Goal: Subscribe to service/newsletter

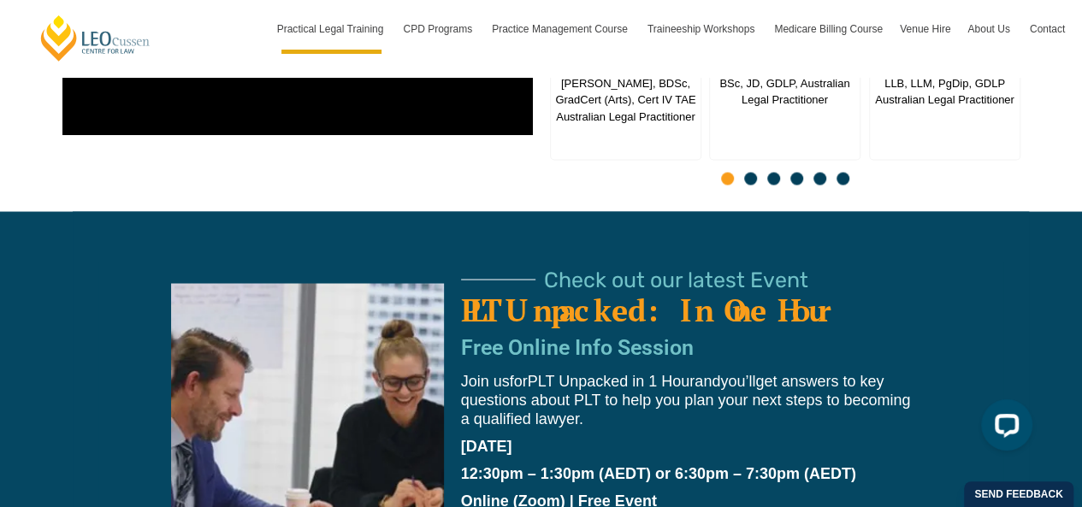
scroll to position [4674, 0]
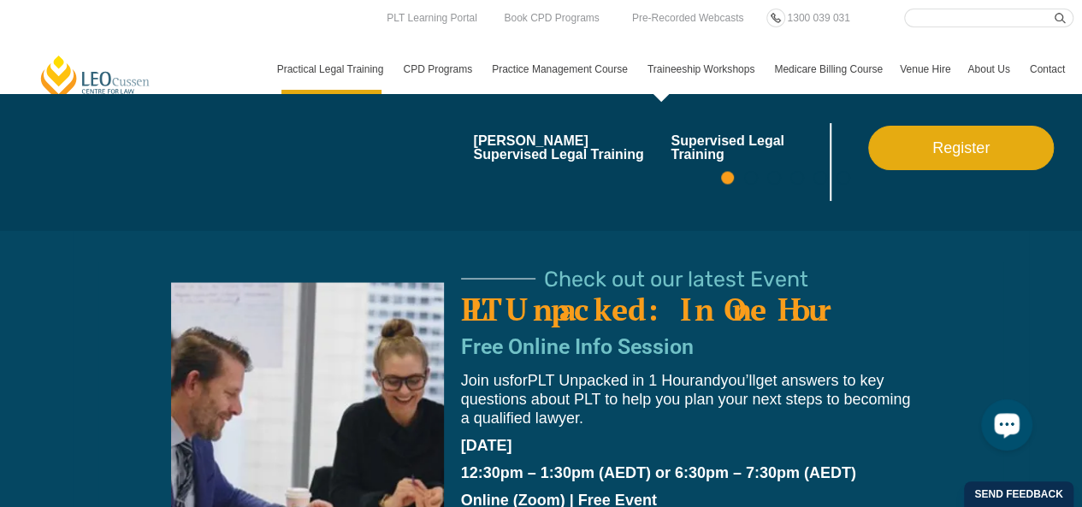
click at [559, 170] on li "[PERSON_NAME] Supervised Legal Training" at bounding box center [572, 162] width 198 height 78
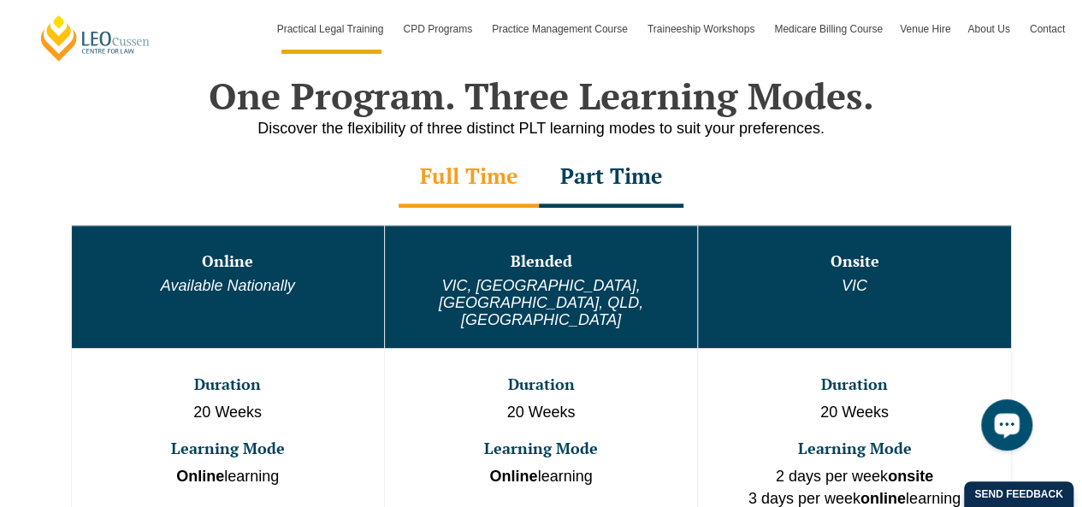
scroll to position [857, 0]
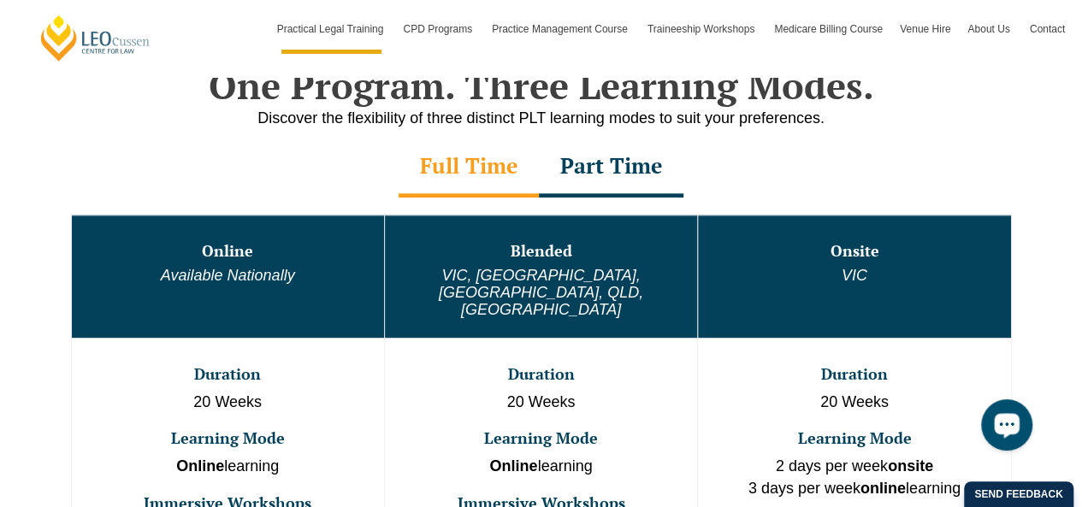
click at [615, 171] on div "Part Time" at bounding box center [611, 168] width 145 height 60
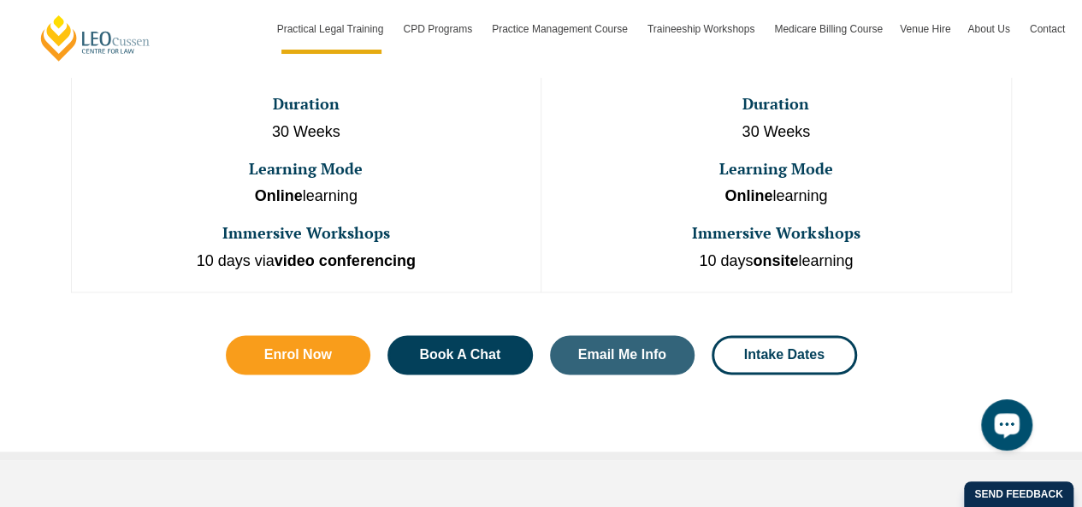
scroll to position [1130, 0]
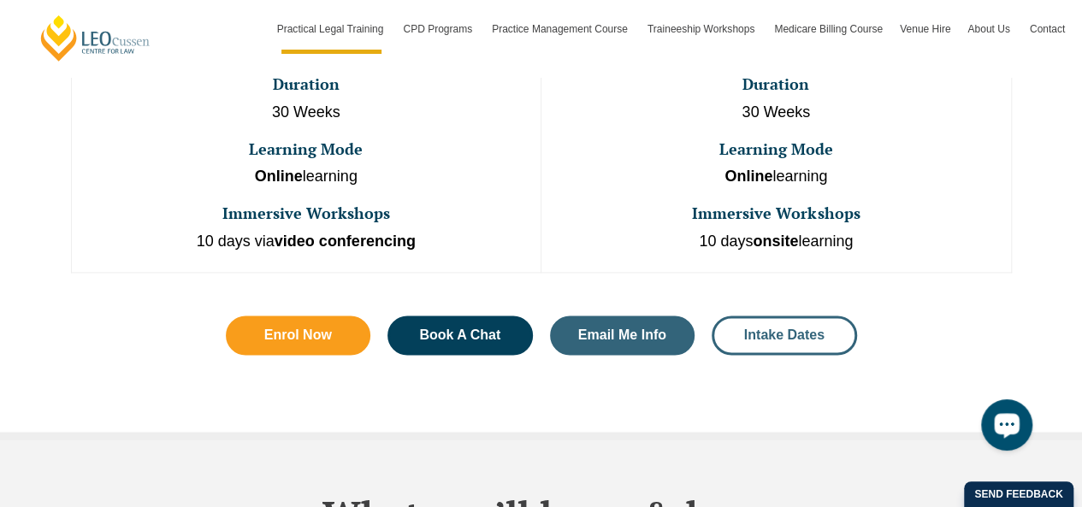
click at [771, 328] on span "Intake Dates" at bounding box center [784, 335] width 80 height 14
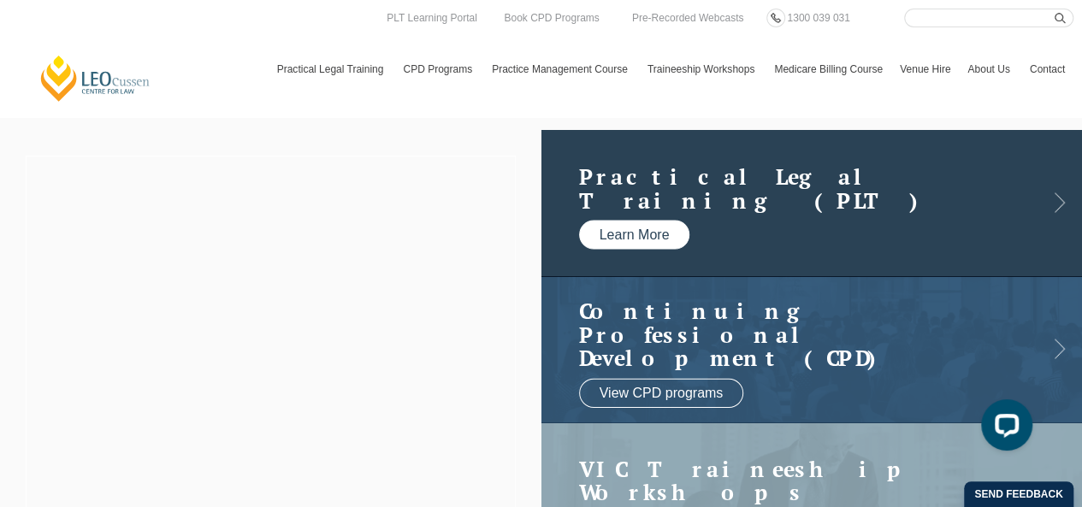
click at [652, 239] on link "Learn More" at bounding box center [634, 235] width 111 height 29
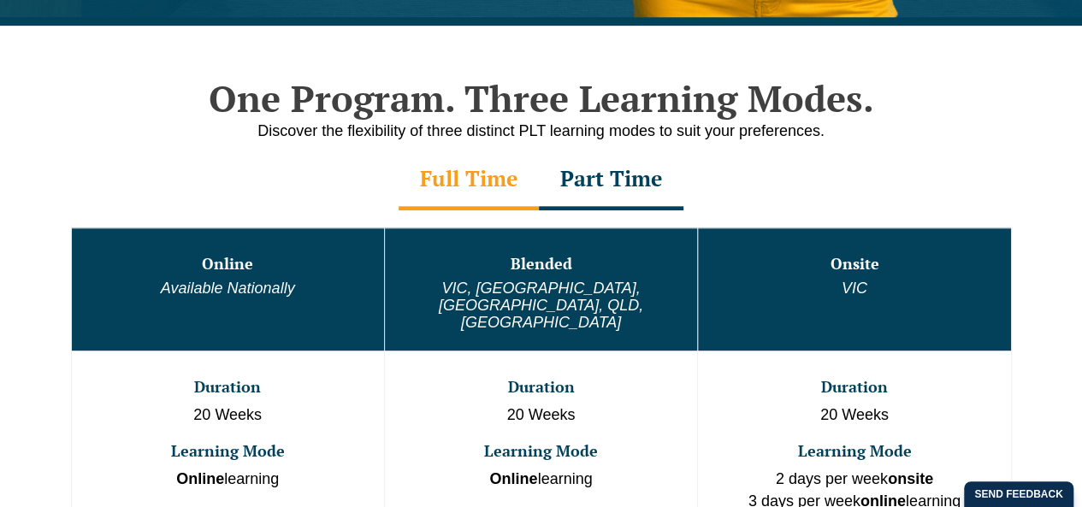
click at [608, 187] on div "Part Time" at bounding box center [611, 181] width 145 height 60
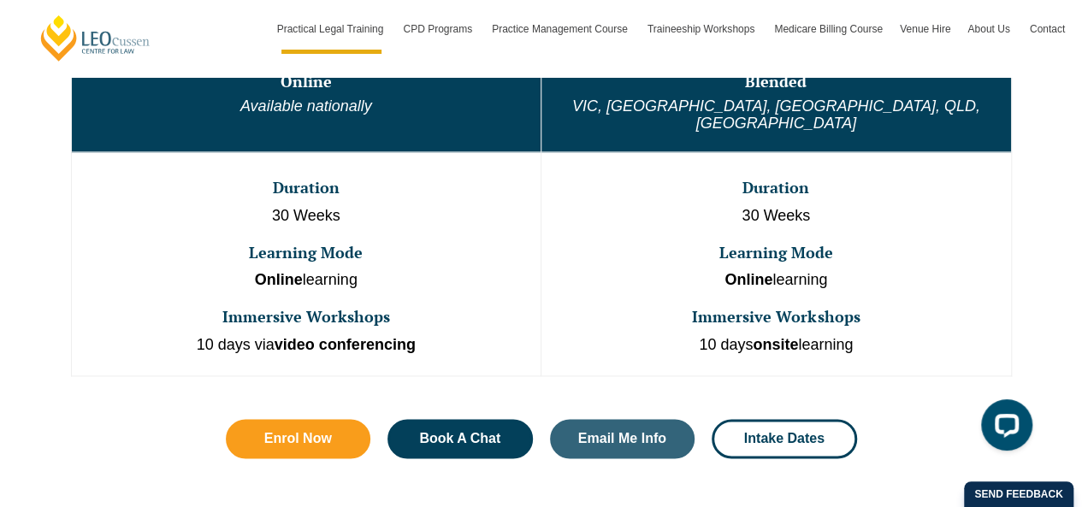
scroll to position [1025, 0]
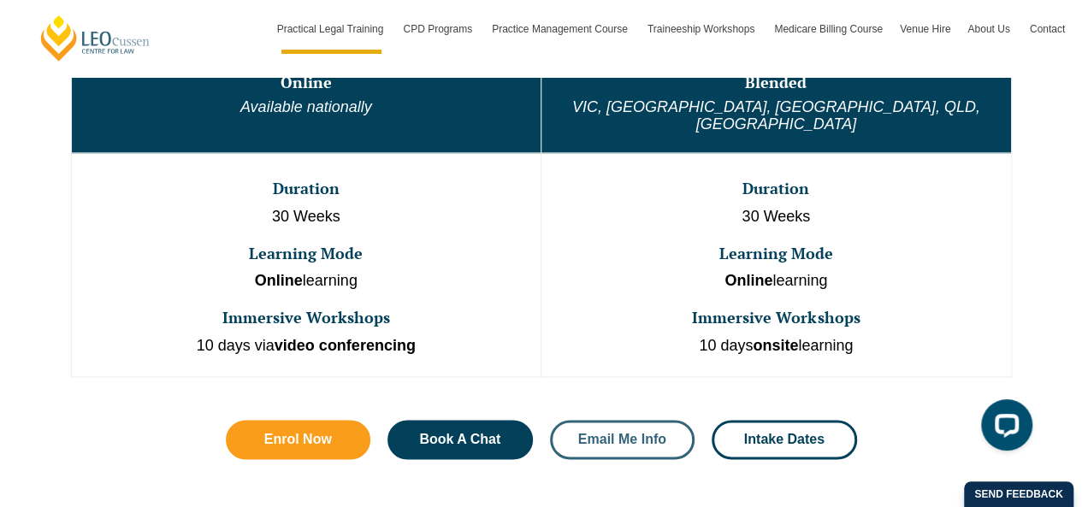
click at [663, 433] on span "Email Me Info" at bounding box center [622, 440] width 88 height 14
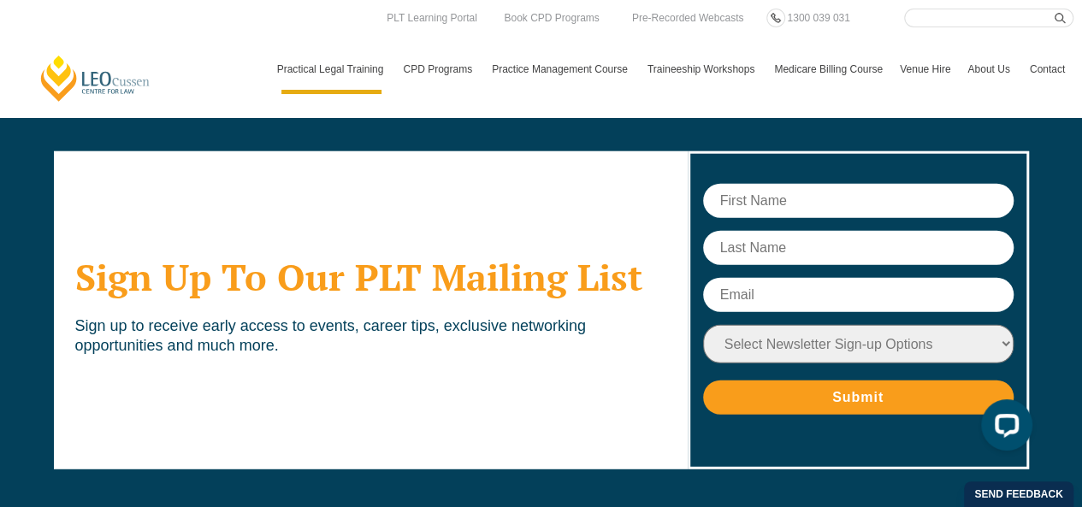
scroll to position [8562, 0]
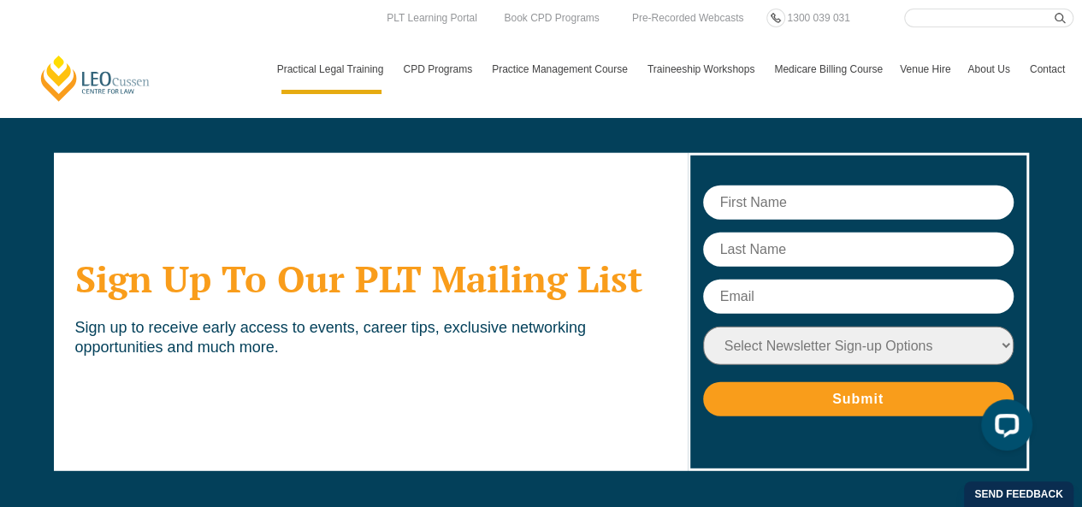
drag, startPoint x: 776, startPoint y: 152, endPoint x: 782, endPoint y: 139, distance: 14.9
click at [782, 186] on form "Select Newsletter Sign-up Options Practical Legal Training - VIC Practical Lega…" at bounding box center [858, 301] width 310 height 231
click at [782, 186] on input "text" at bounding box center [858, 203] width 310 height 34
type input "Devika"
type input "Chaudhary"
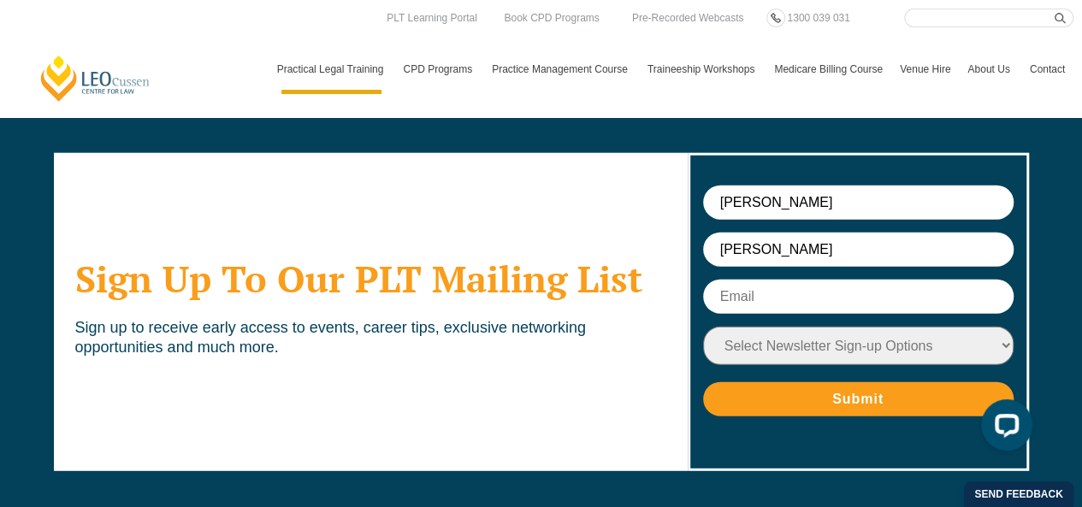
type input "devika.chaudhary@education.vic.gov.au"
drag, startPoint x: 984, startPoint y: 212, endPoint x: 969, endPoint y: 215, distance: 15.6
click at [969, 280] on input "devika.chaudhary@education.vic.gov.au" at bounding box center [858, 297] width 310 height 34
drag, startPoint x: 969, startPoint y: 215, endPoint x: 478, endPoint y: 216, distance: 490.9
click at [478, 216] on div "Sign Up To Our PLT Mailing List Sign up to receive early access to events, care…" at bounding box center [541, 312] width 975 height 421
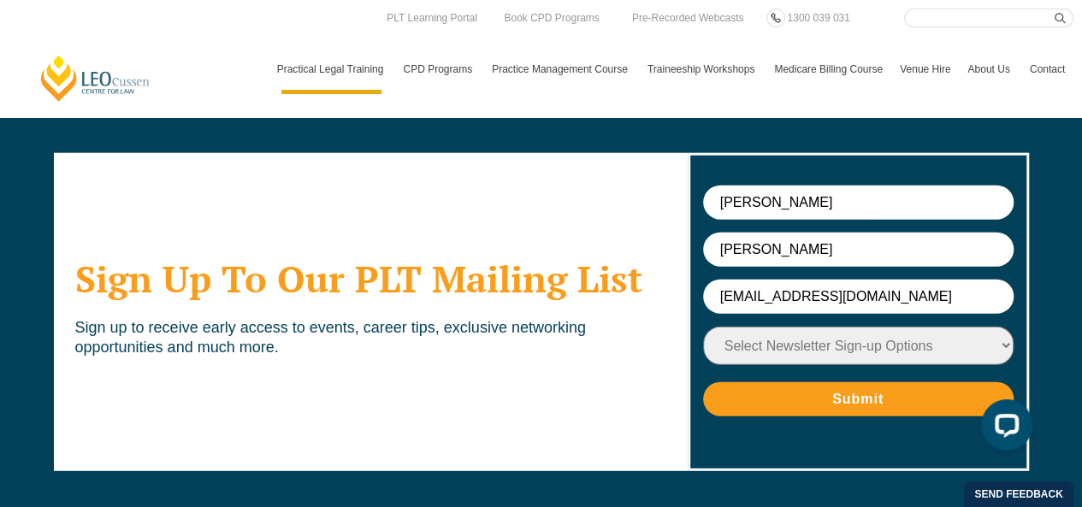
type input "chaudharyd802@gmail.com"
click at [780, 327] on select "Select Newsletter Sign-up Options Practical Legal Training - VIC Practical Lega…" at bounding box center [858, 346] width 310 height 38
select select "tfa_9"
click at [703, 327] on select "Select Newsletter Sign-up Options Practical Legal Training - VIC Practical Lega…" at bounding box center [858, 346] width 310 height 38
click at [827, 382] on input "Submit" at bounding box center [858, 399] width 310 height 34
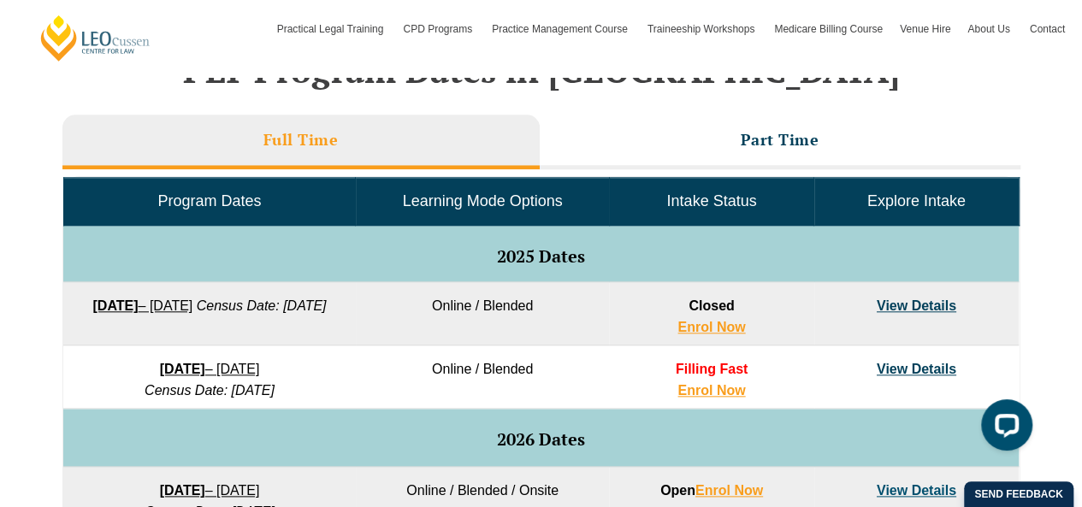
scroll to position [739, 0]
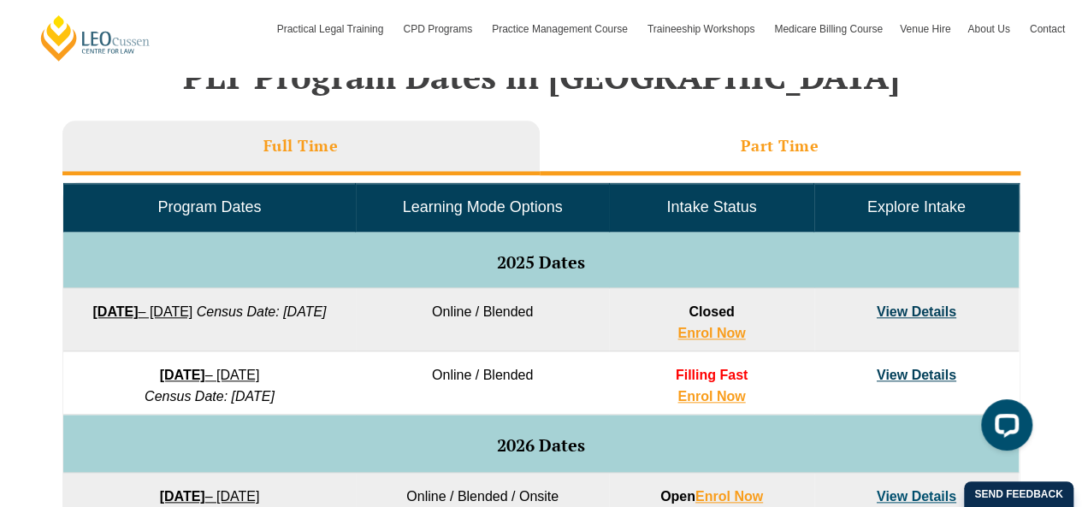
click at [787, 137] on h3 "Part Time" at bounding box center [780, 146] width 79 height 20
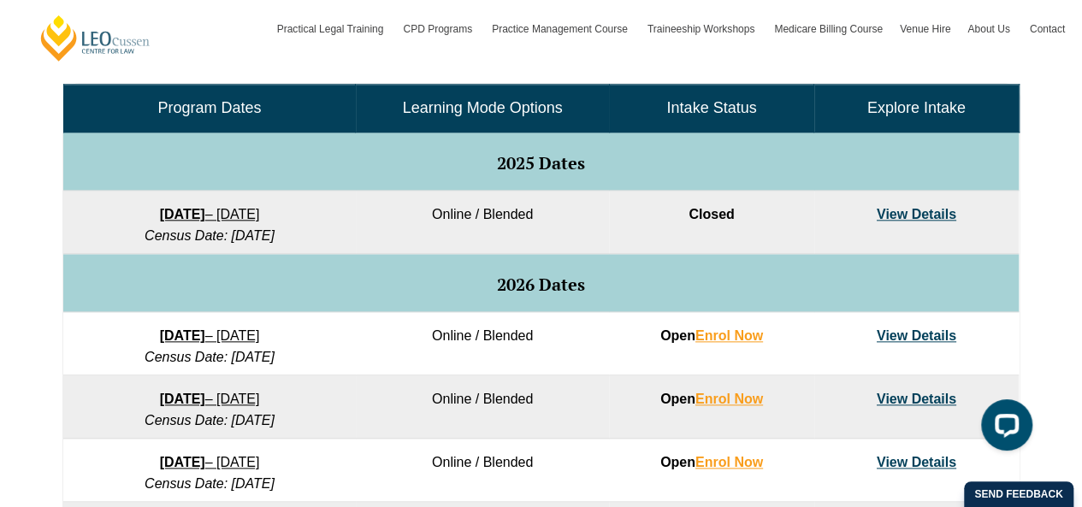
scroll to position [839, 0]
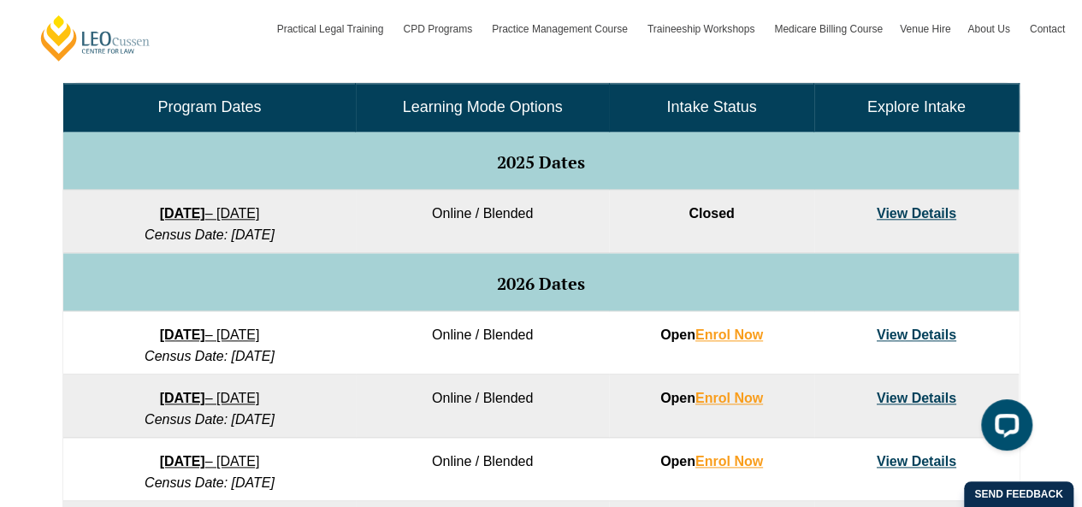
click at [726, 358] on td "Open Enrol Now" at bounding box center [711, 342] width 204 height 63
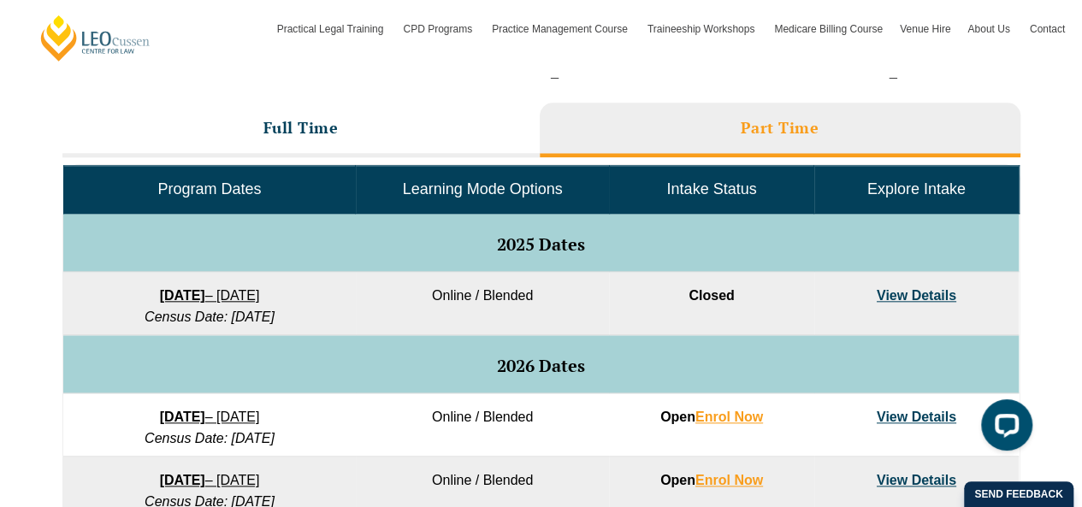
scroll to position [740, 0]
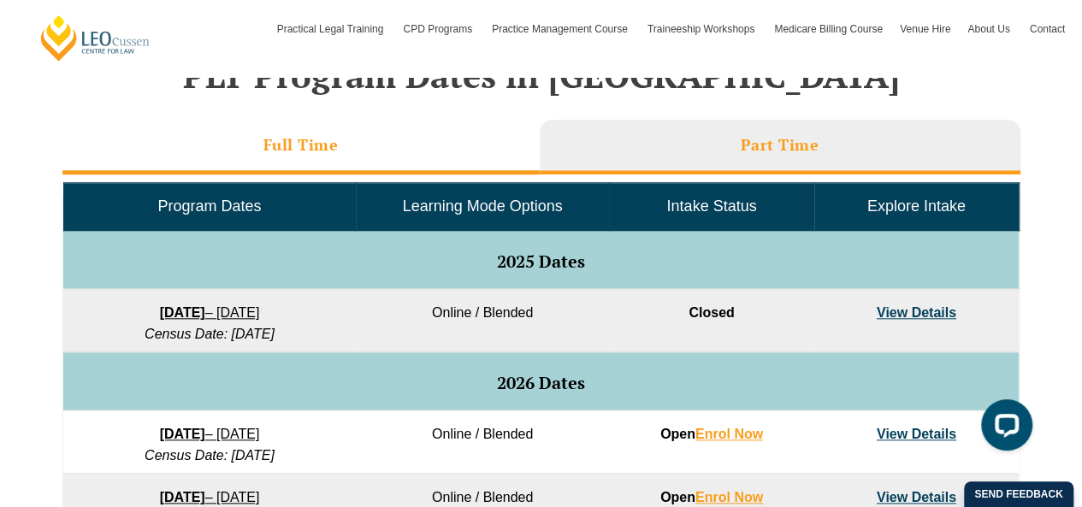
click at [400, 135] on li "Full Time" at bounding box center [300, 147] width 477 height 55
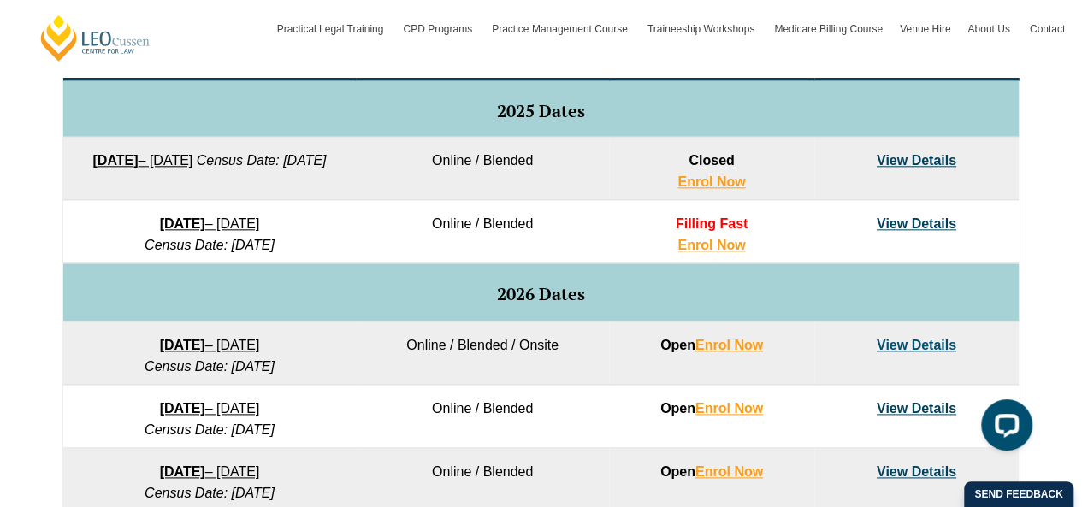
scroll to position [892, 0]
